Goal: Transaction & Acquisition: Download file/media

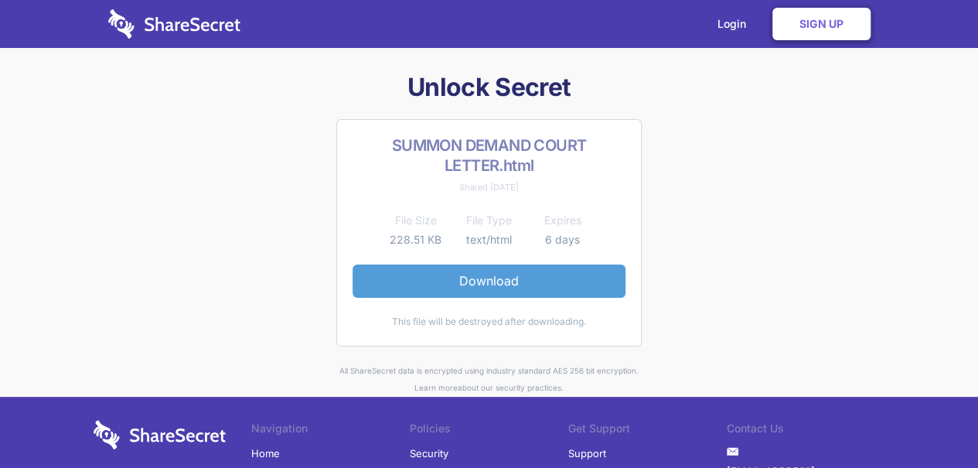
click at [516, 283] on link "Download" at bounding box center [489, 280] width 273 height 32
click at [495, 276] on link "Download" at bounding box center [489, 280] width 273 height 32
click at [520, 268] on link "Download" at bounding box center [489, 280] width 273 height 32
